Goal: Book appointment/travel/reservation

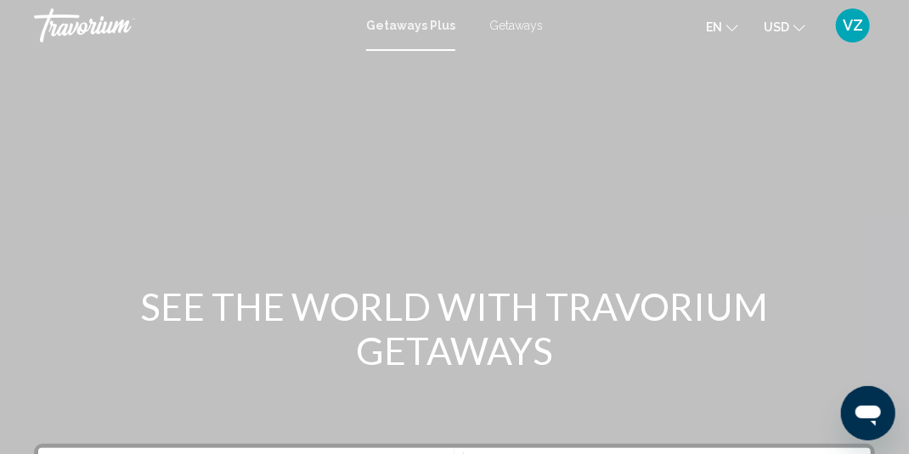
click at [520, 27] on span "Getaways" at bounding box center [516, 26] width 54 height 14
click at [725, 29] on button "en English Español Français Italiano Português русский" at bounding box center [722, 26] width 32 height 25
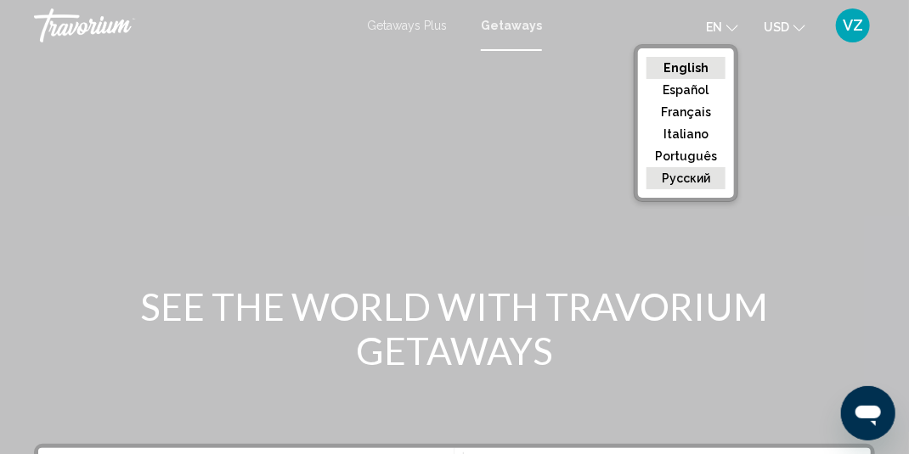
click at [692, 174] on button "русский" at bounding box center [685, 178] width 79 height 22
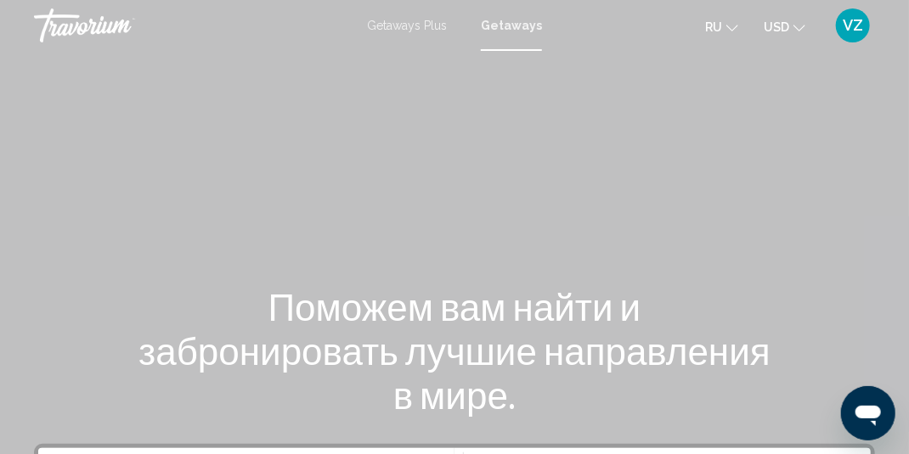
click at [796, 22] on icon "Change currency" at bounding box center [799, 28] width 12 height 12
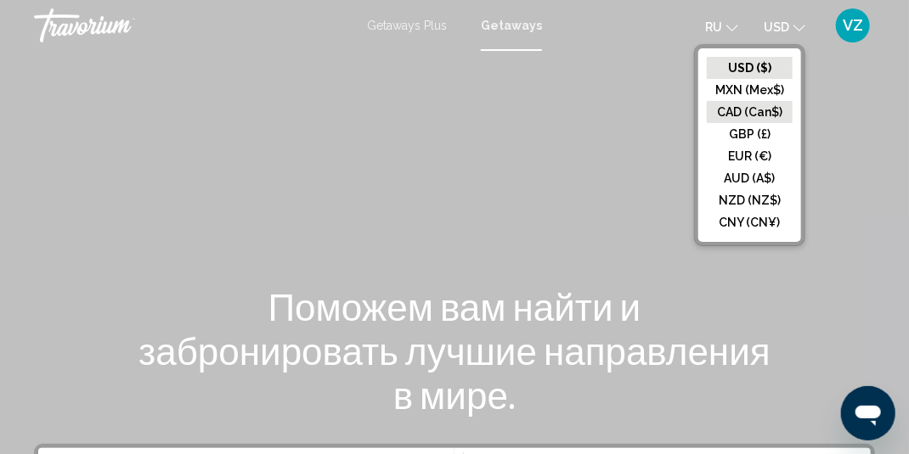
click at [760, 105] on button "CAD (Can$)" at bounding box center [750, 112] width 86 height 22
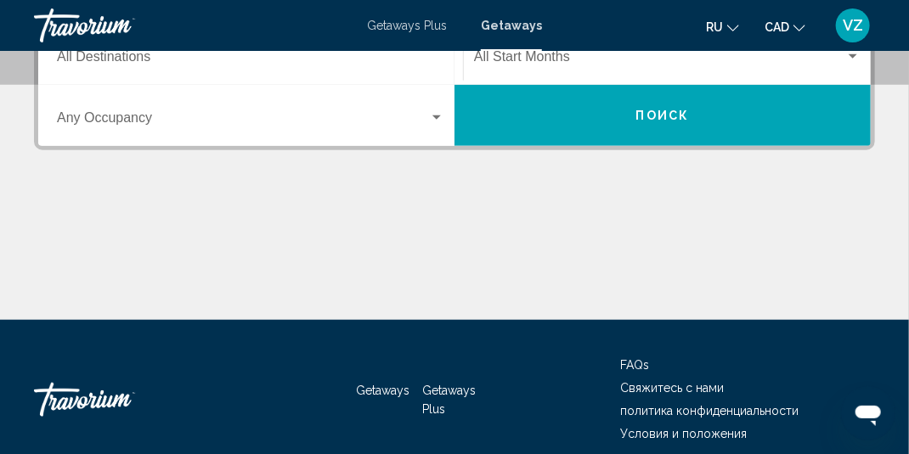
scroll to position [340, 0]
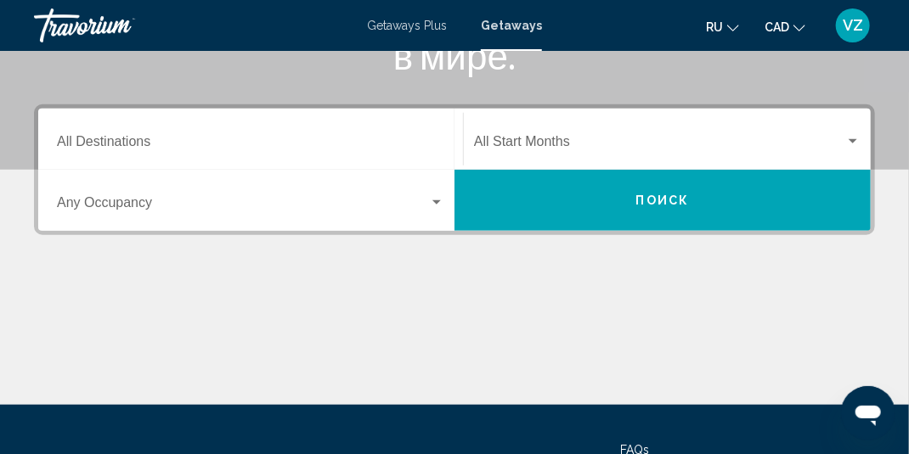
click at [617, 122] on div "Start Month All Start Months" at bounding box center [667, 140] width 386 height 54
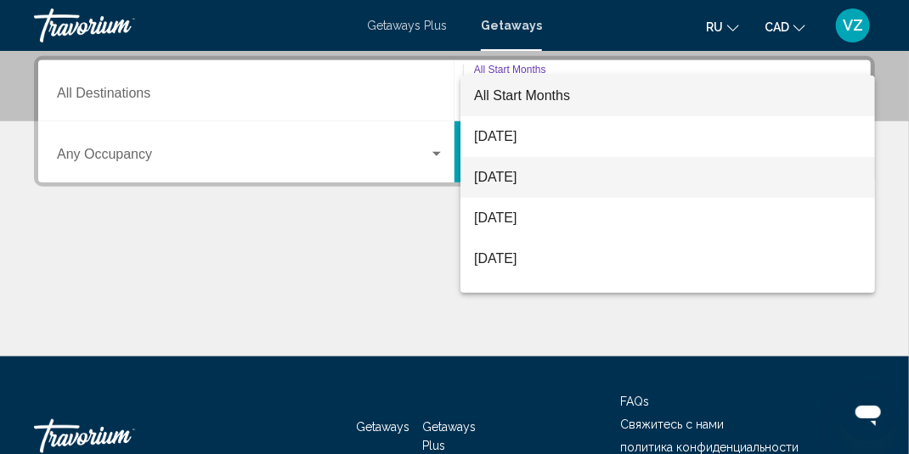
scroll to position [85, 0]
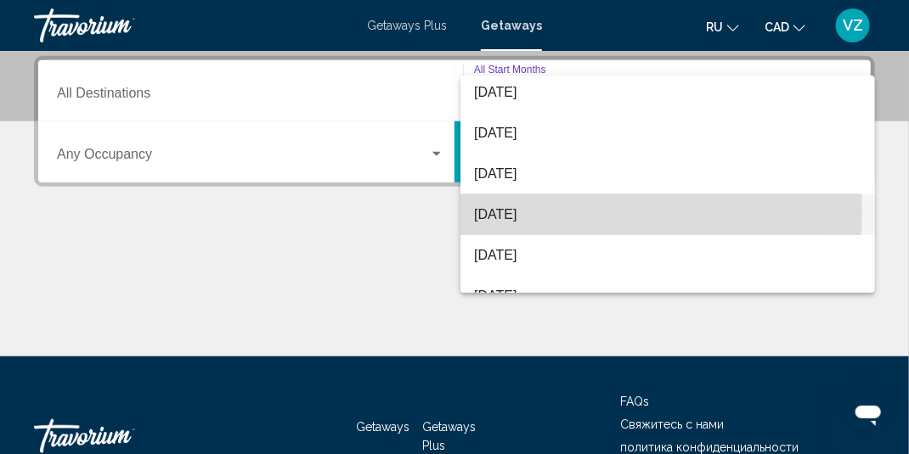
click at [517, 211] on span "[DATE]" at bounding box center [667, 215] width 387 height 41
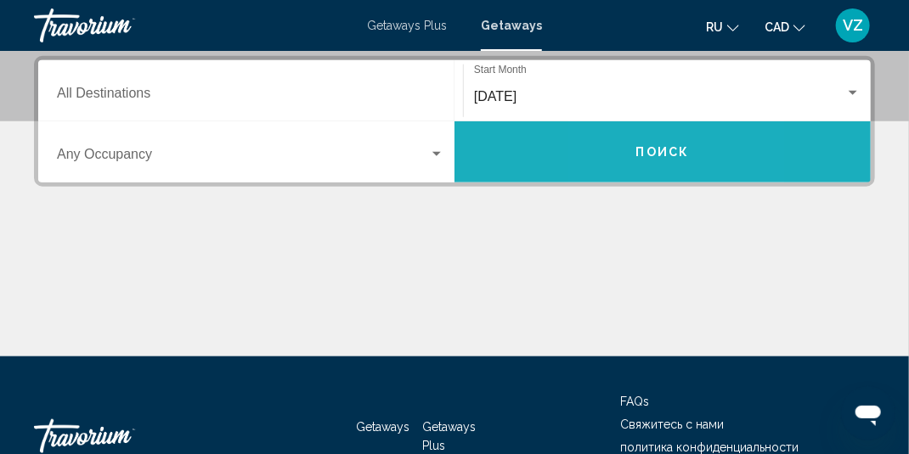
click at [612, 155] on button "Поиск" at bounding box center [662, 151] width 416 height 61
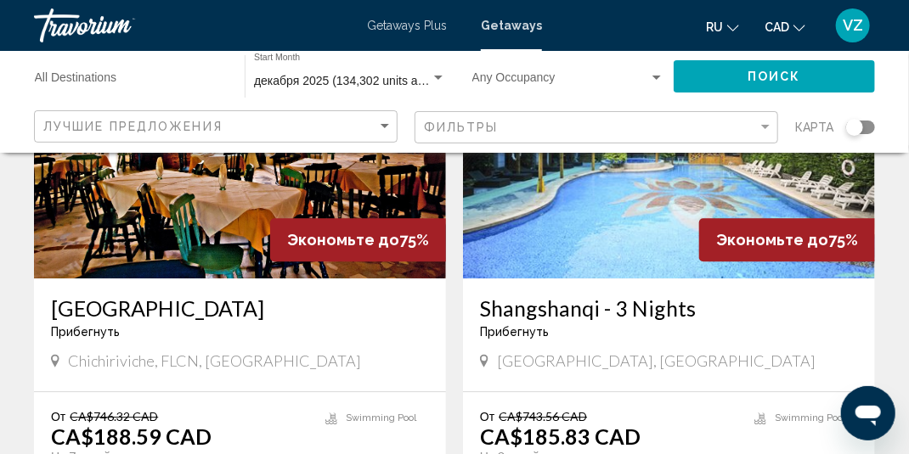
scroll to position [1529, 0]
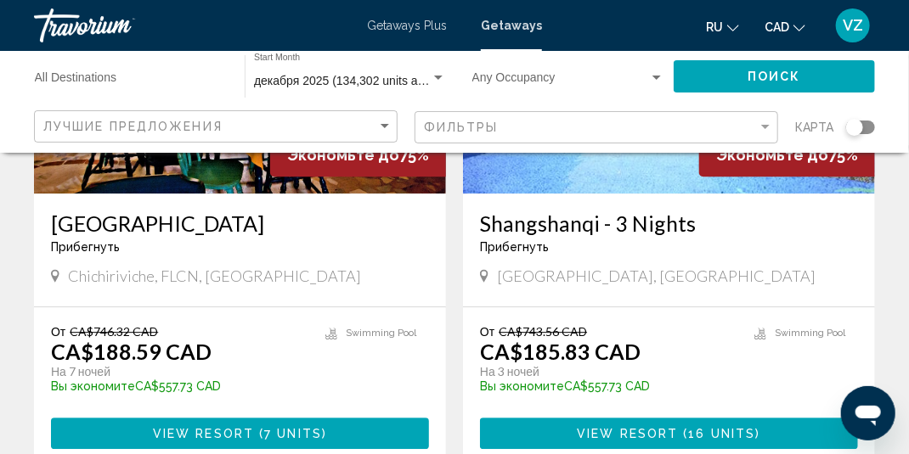
click at [251, 427] on span "View Resort" at bounding box center [203, 434] width 101 height 14
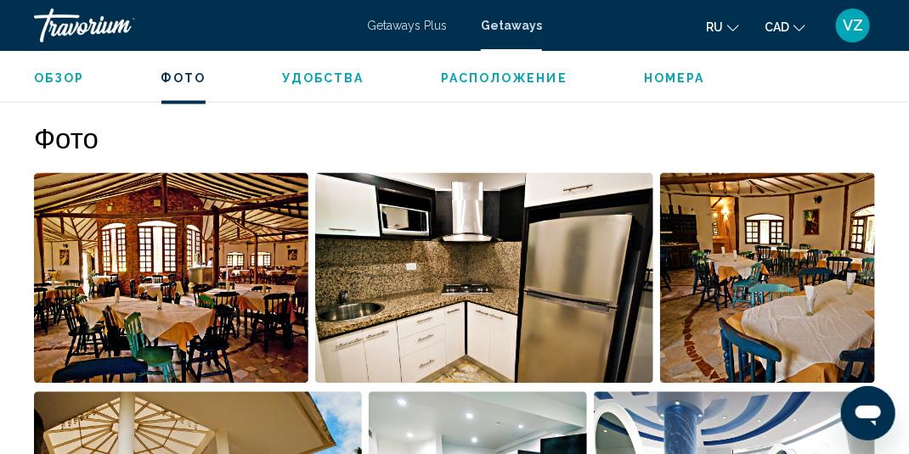
scroll to position [991, 0]
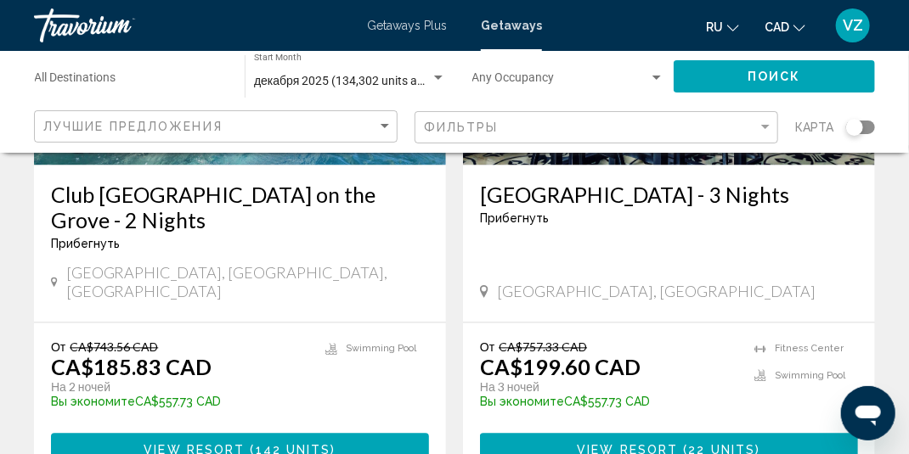
scroll to position [3398, 0]
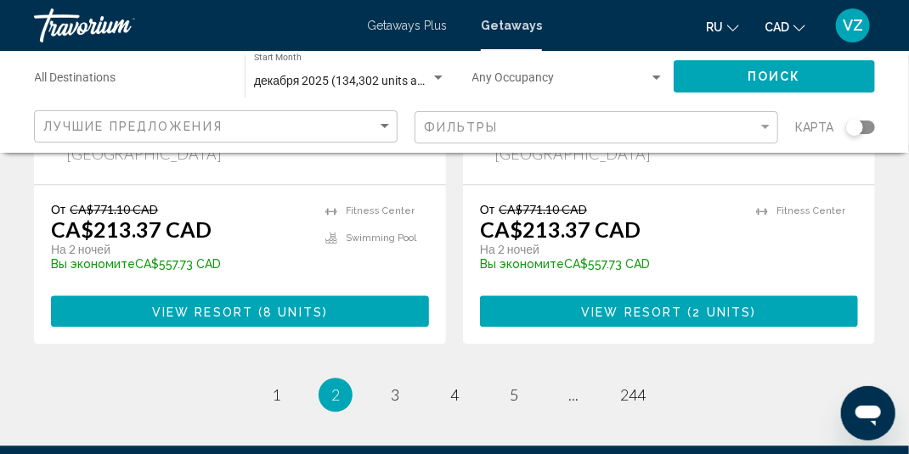
scroll to position [3568, 0]
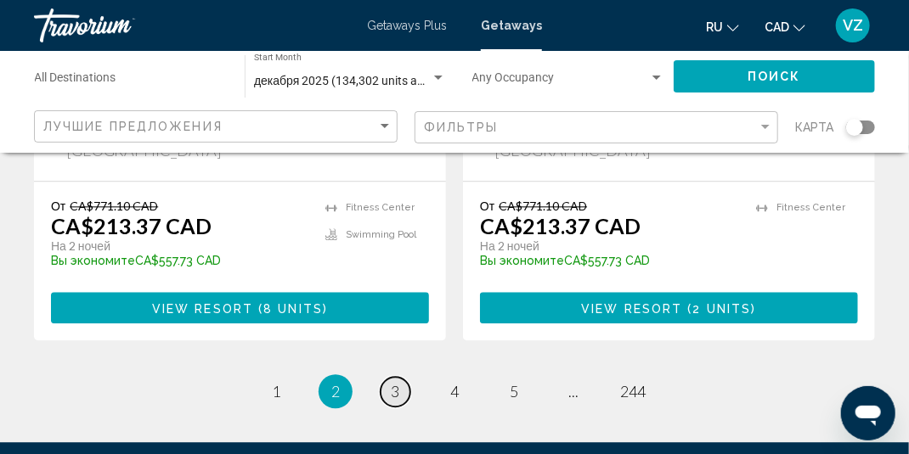
click at [392, 382] on span "3" at bounding box center [395, 391] width 8 height 19
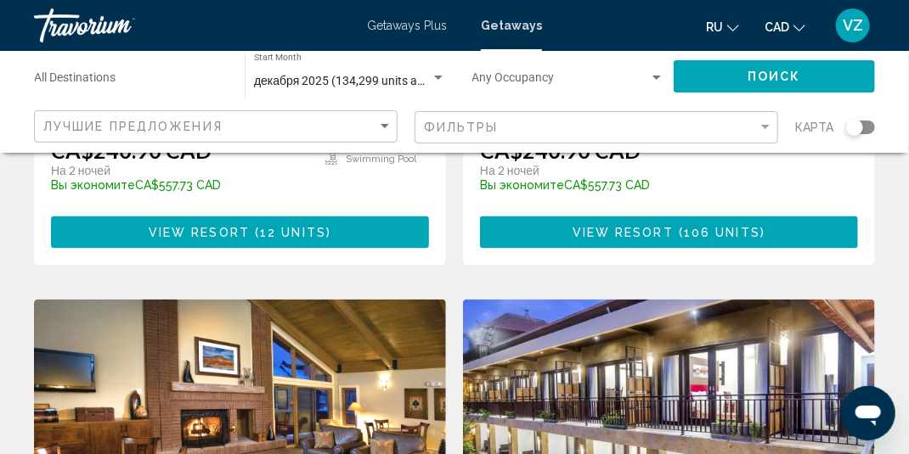
scroll to position [2973, 0]
